Goal: Find specific page/section: Find specific page/section

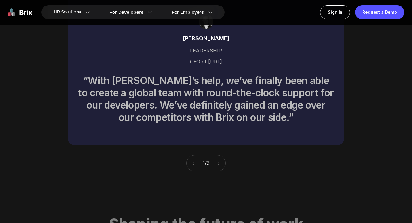
scroll to position [2476, 0]
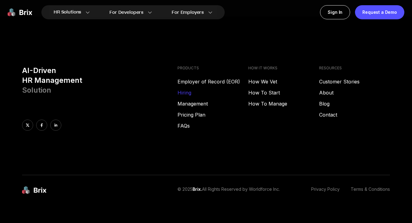
click at [184, 89] on link "Hiring" at bounding box center [213, 92] width 71 height 7
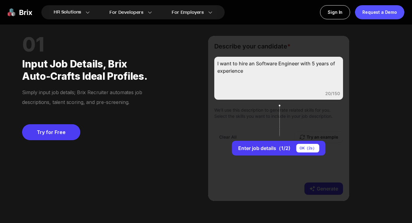
scroll to position [0, 0]
